Goal: Task Accomplishment & Management: Complete application form

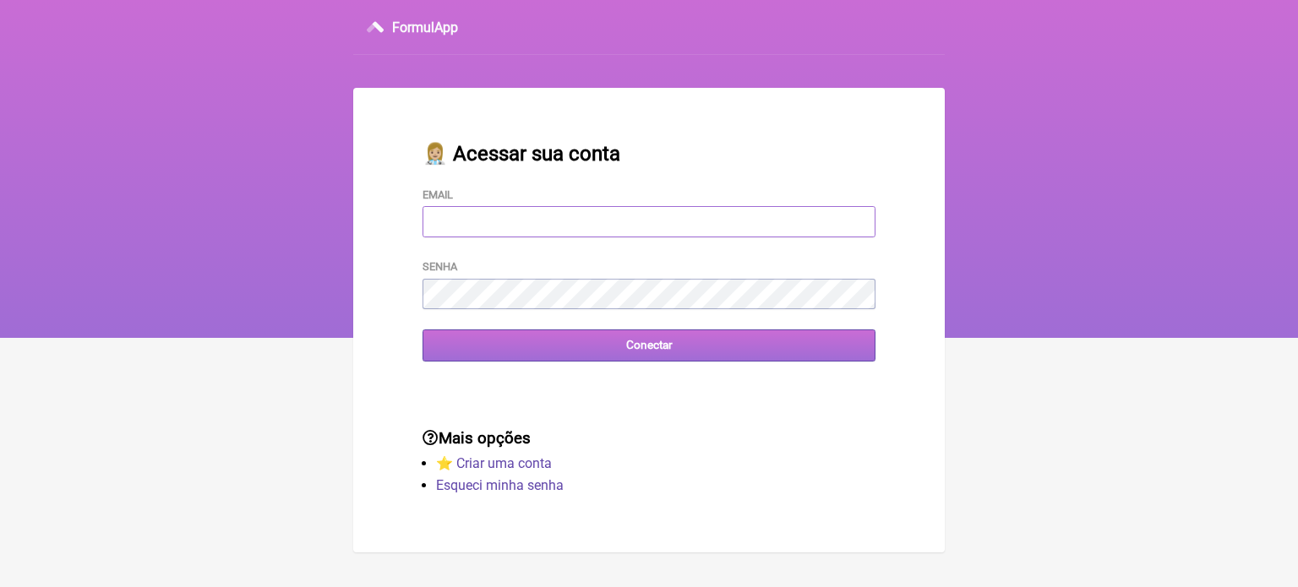
type input "wagnercarvalho8218@yahoo.com.br"
click at [673, 352] on input "Conectar" at bounding box center [649, 345] width 453 height 31
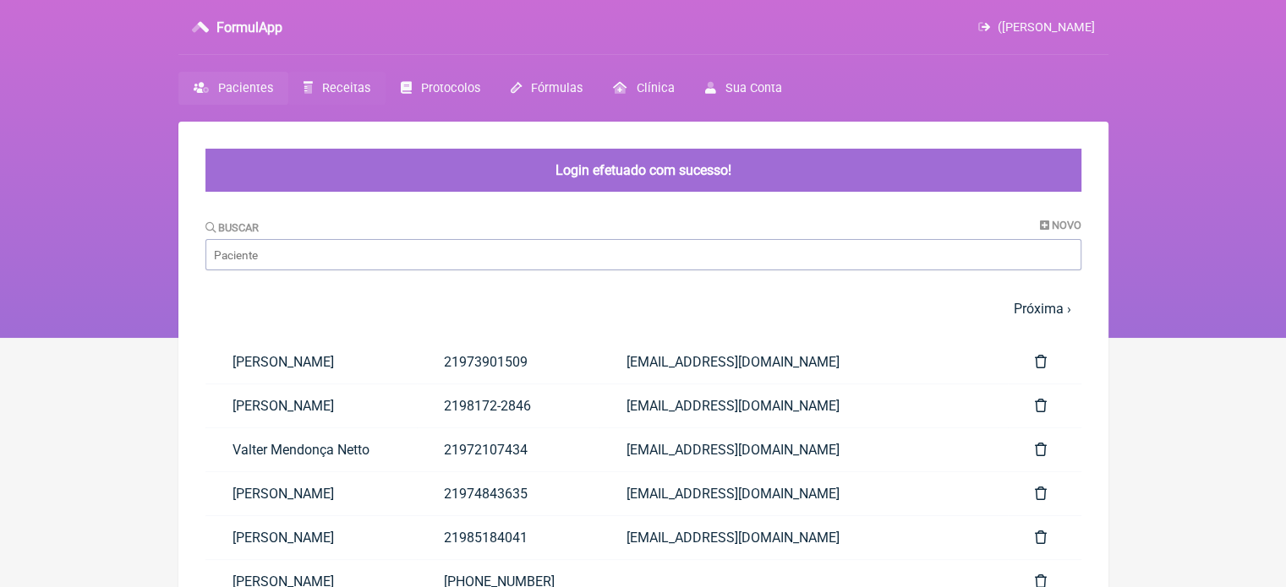
click at [355, 84] on span "Receitas" at bounding box center [346, 88] width 48 height 14
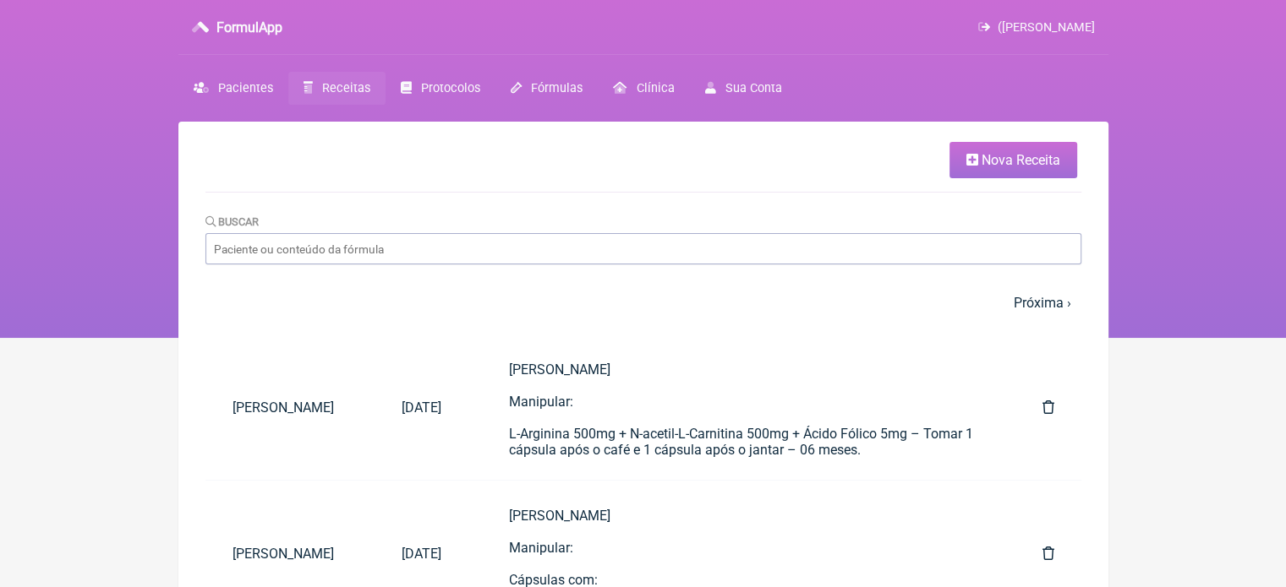
click at [1051, 152] on span "Nova Receita" at bounding box center [1020, 160] width 79 height 16
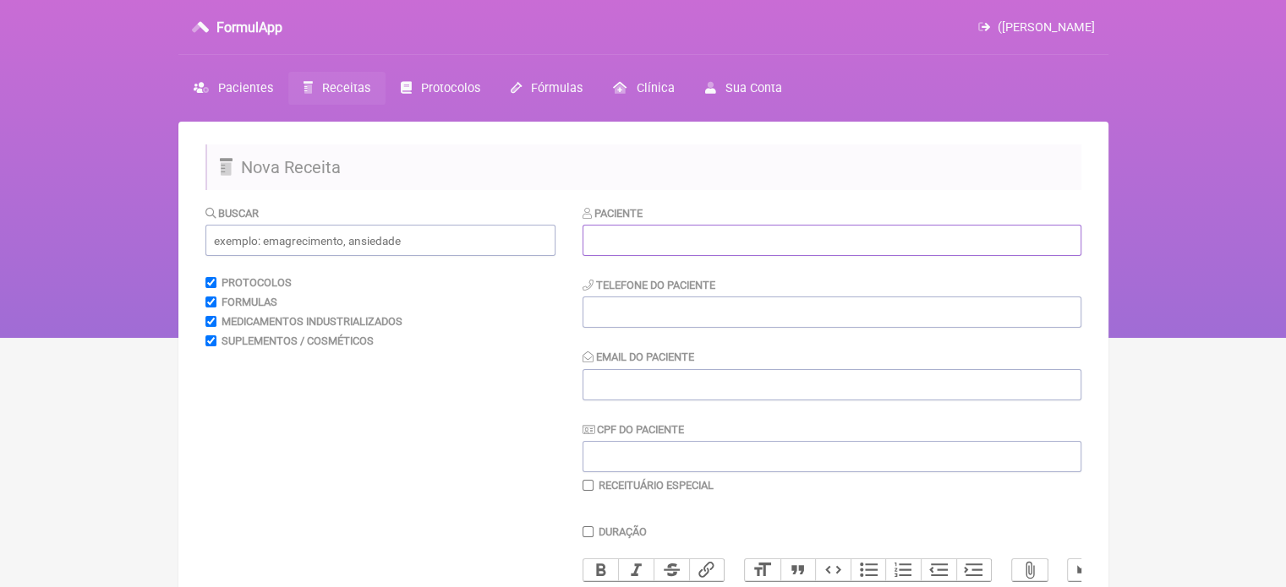
click at [778, 254] on input "text" at bounding box center [831, 240] width 499 height 31
drag, startPoint x: 679, startPoint y: 244, endPoint x: 419, endPoint y: 265, distance: 260.3
click at [456, 234] on form "Buscar Protocolos Formulas Medicamentos Industrializados Suplementos / Cosmétic…" at bounding box center [643, 545] width 876 height 681
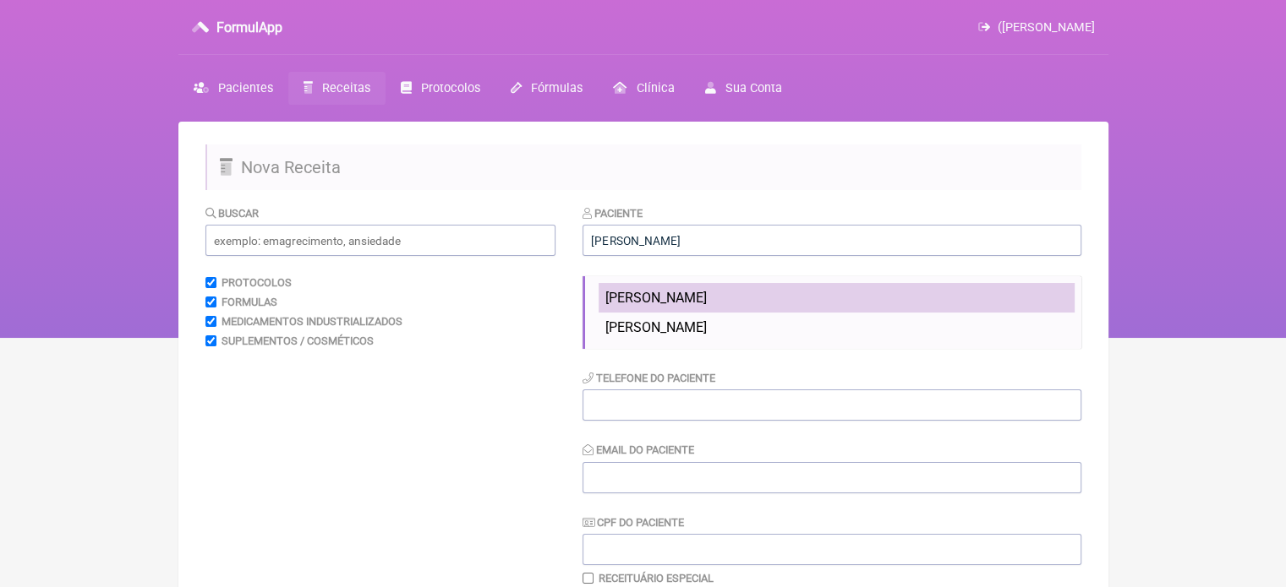
click at [691, 297] on span "[PERSON_NAME]" at bounding box center [655, 298] width 101 height 16
type input "[PERSON_NAME]"
type input "21997248558"
type input "[EMAIL_ADDRESS][DOMAIN_NAME]"
type input "875.523.537-91"
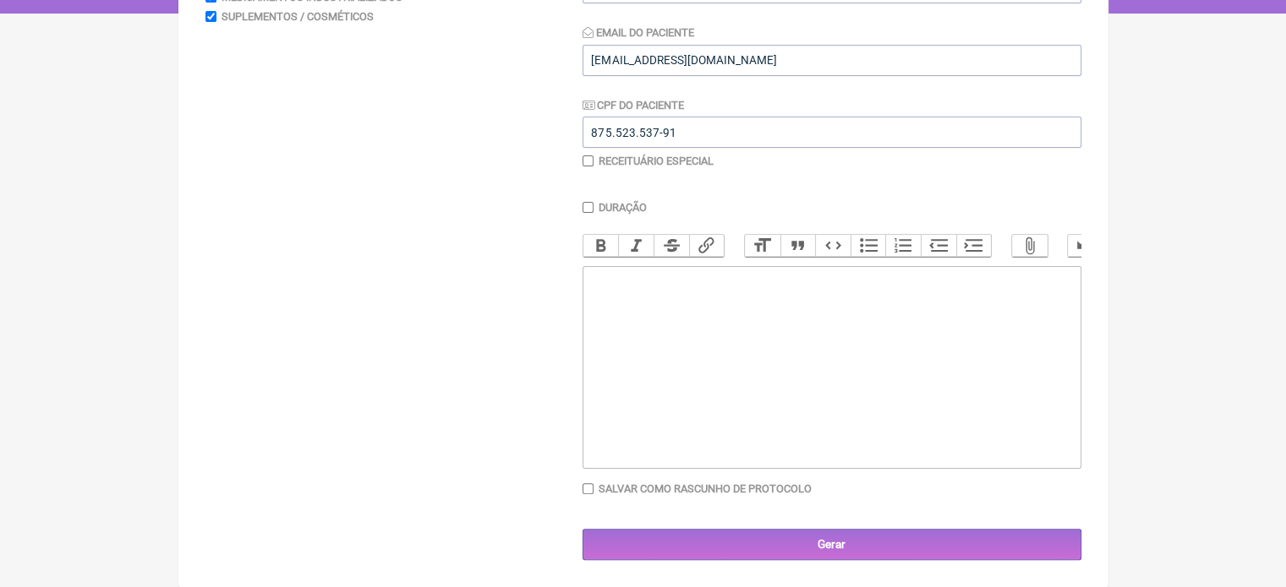
scroll to position [337, 0]
click at [778, 299] on trix-editor at bounding box center [831, 367] width 499 height 203
paste trix-editor "<div>[PERSON_NAME]</div><div>&nbsp;</div><div>Manipular:</div><div><br>&nbsp;Cá…"
type trix-editor "<div>[PERSON_NAME]</div><div>&nbsp;</div><div>Manipular:</div><div><br>&nbsp;Cá…"
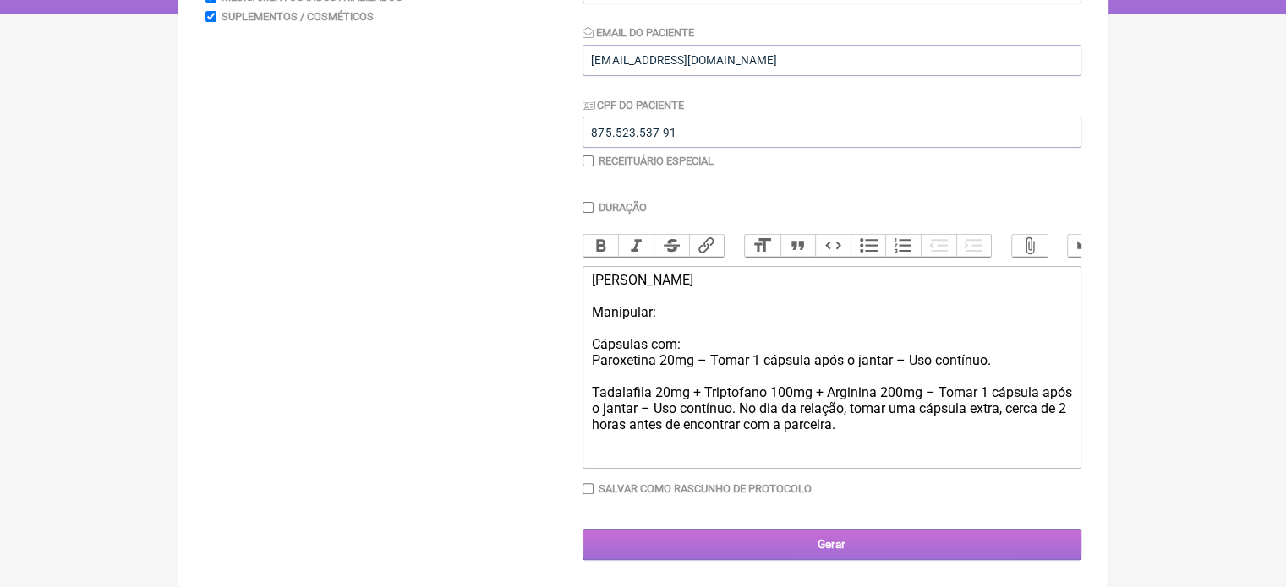
click at [850, 543] on input "Gerar" at bounding box center [831, 544] width 499 height 31
